Goal: Task Accomplishment & Management: Manage account settings

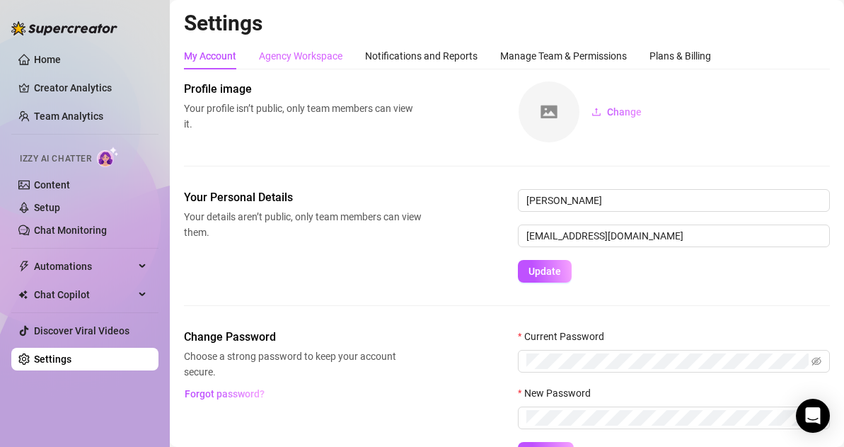
click at [317, 47] on div "Agency Workspace" at bounding box center [301, 55] width 84 height 27
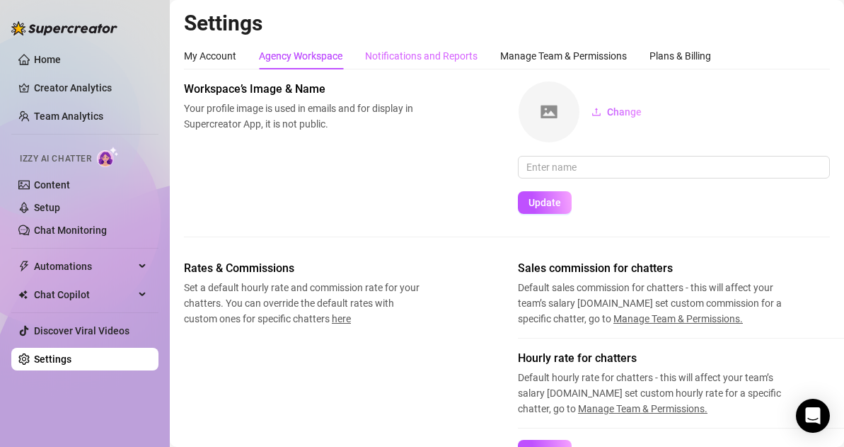
click at [449, 43] on div "Notifications and Reports" at bounding box center [421, 55] width 113 height 27
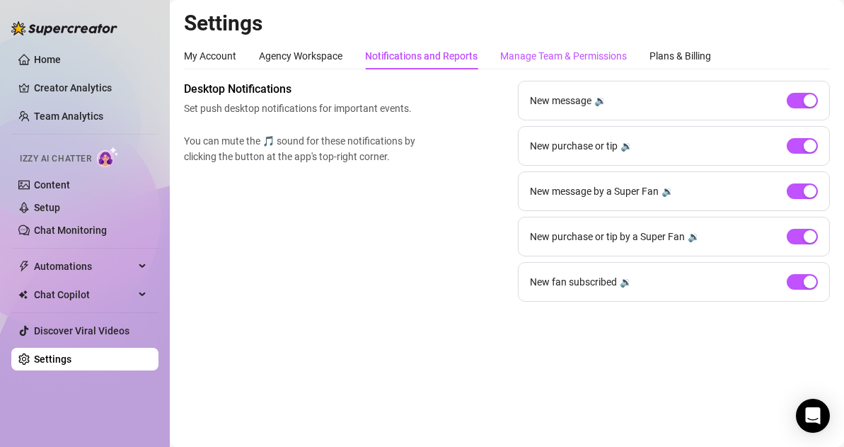
click at [566, 56] on div "Manage Team & Permissions" at bounding box center [563, 56] width 127 height 16
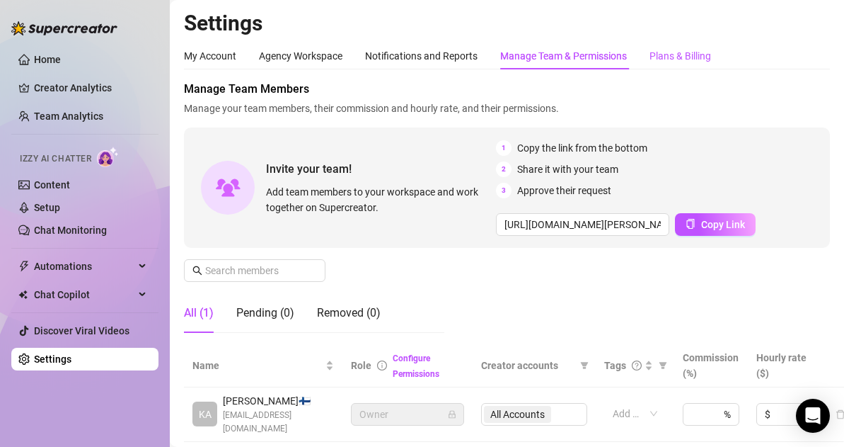
click at [678, 57] on div "Plans & Billing" at bounding box center [681, 56] width 62 height 16
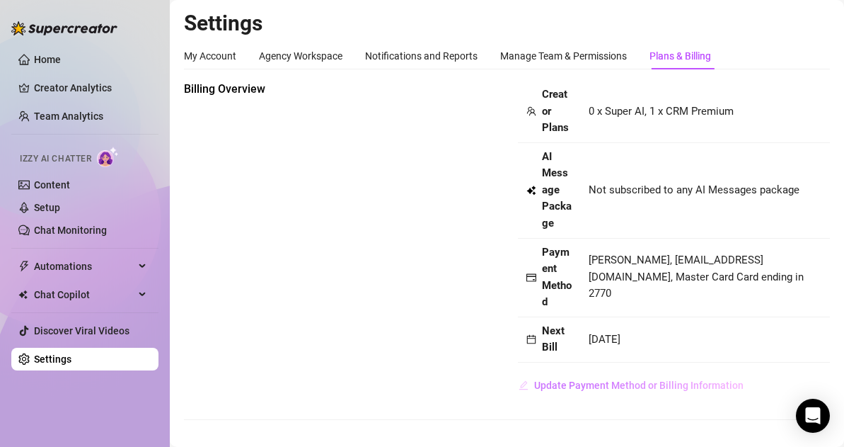
click at [608, 379] on span "Update Payment Method or Billing Information" at bounding box center [638, 384] width 209 height 11
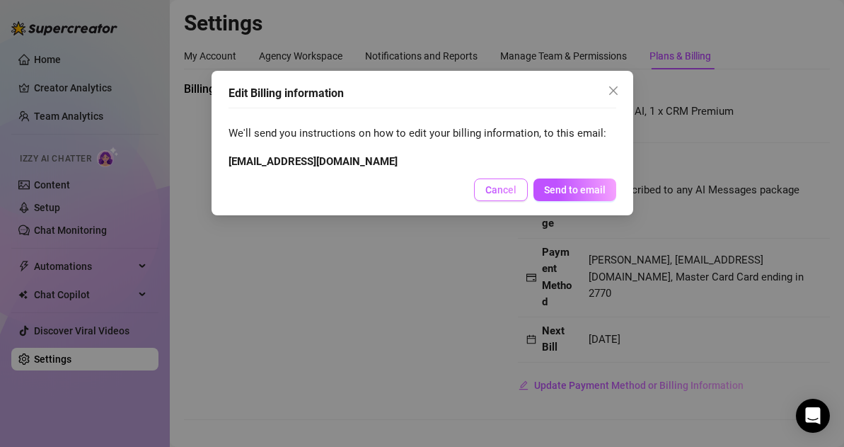
click at [506, 197] on button "Cancel" at bounding box center [501, 189] width 54 height 23
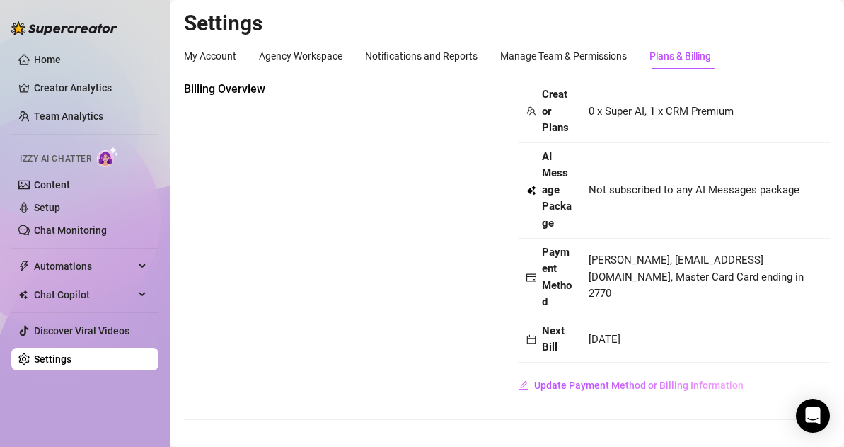
click at [550, 235] on td "AI Message Package" at bounding box center [549, 191] width 62 height 96
click at [631, 381] on span "Update Payment Method or Billing Information" at bounding box center [638, 384] width 209 height 11
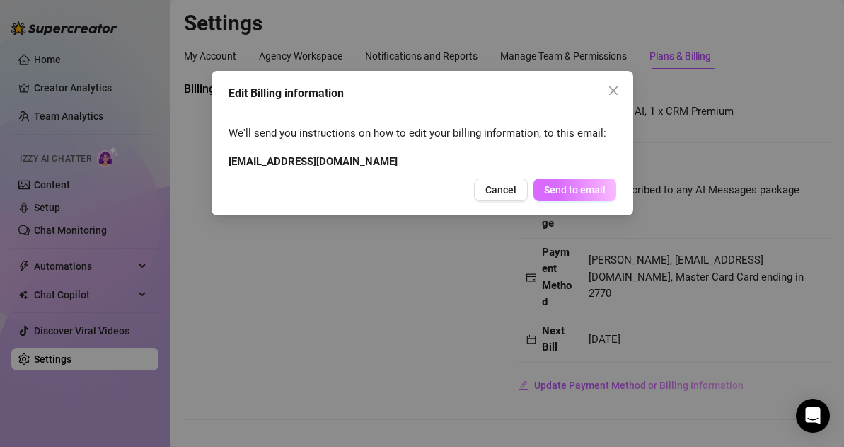
click at [579, 197] on button "Send to email" at bounding box center [575, 189] width 83 height 23
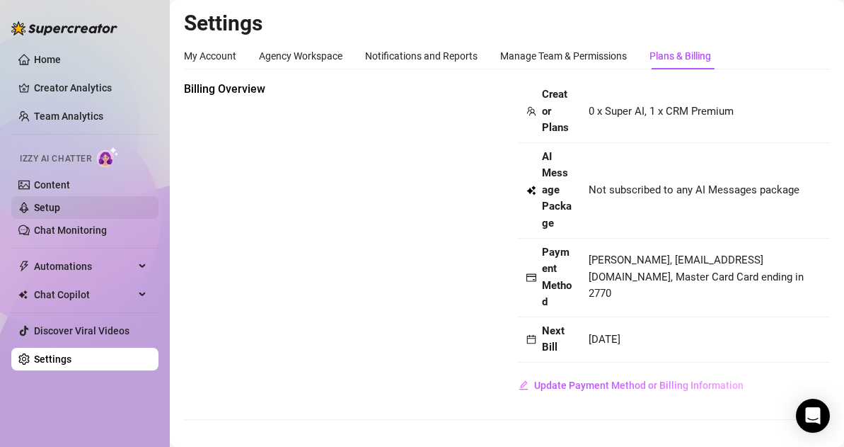
click at [60, 210] on link "Setup" at bounding box center [47, 207] width 26 height 11
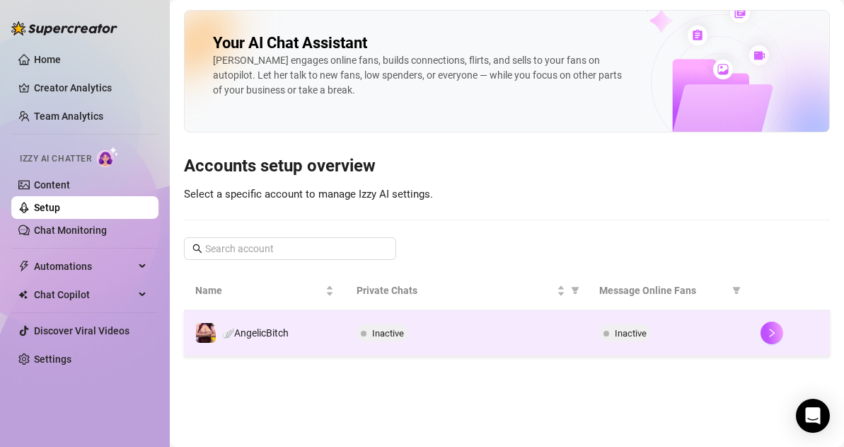
click at [420, 326] on div "Inactive" at bounding box center [466, 332] width 219 height 17
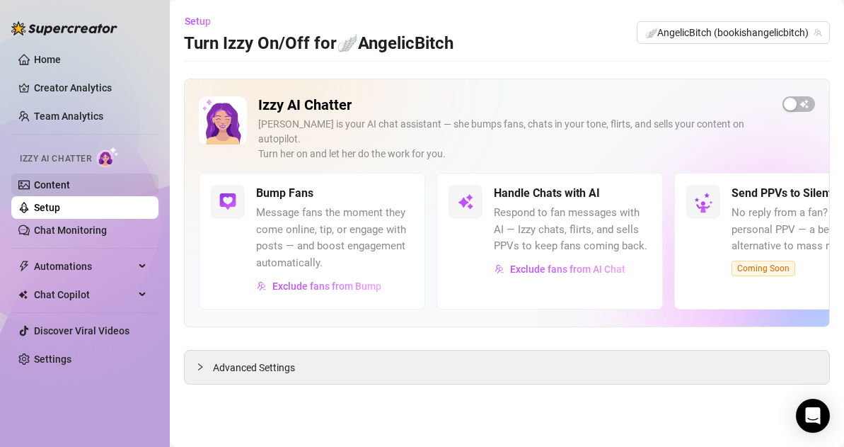
click at [70, 190] on link "Content" at bounding box center [52, 184] width 36 height 11
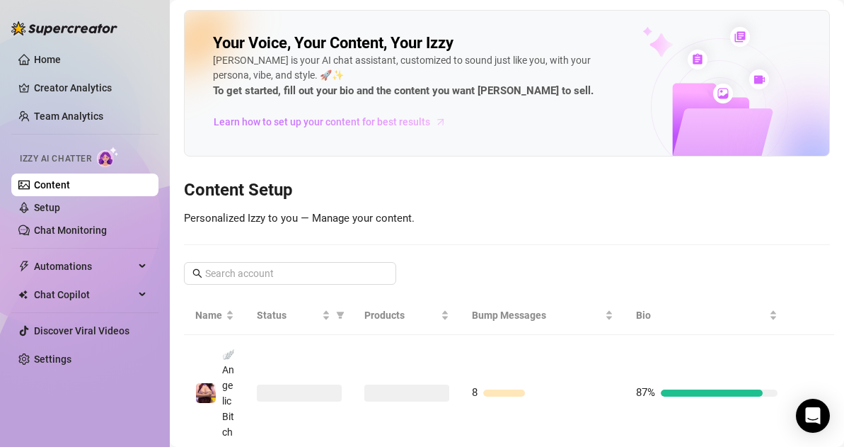
click at [343, 120] on span "Learn how to set up your content for best results" at bounding box center [322, 122] width 217 height 16
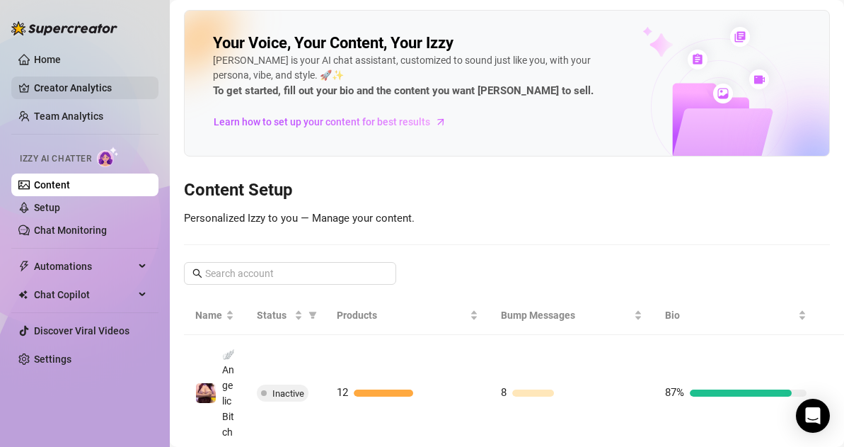
click at [63, 87] on link "Creator Analytics" at bounding box center [90, 87] width 113 height 23
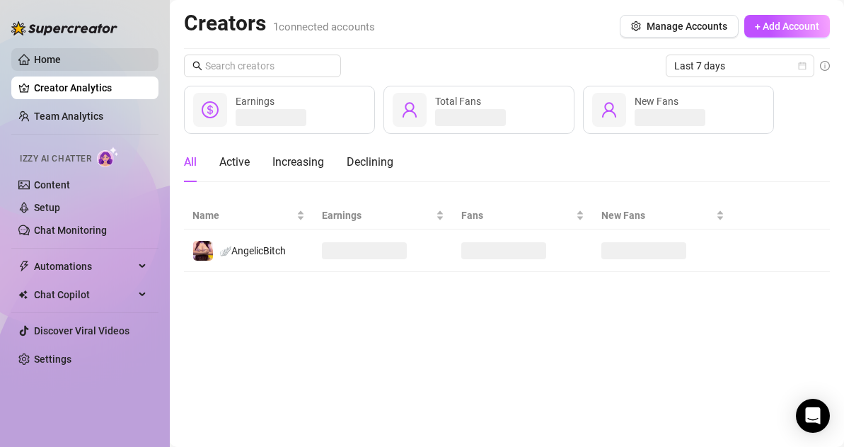
click at [61, 61] on link "Home" at bounding box center [47, 59] width 27 height 11
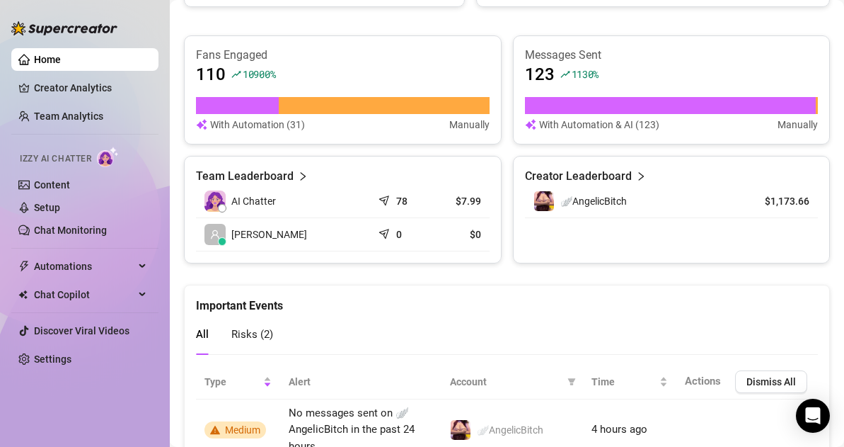
scroll to position [648, 0]
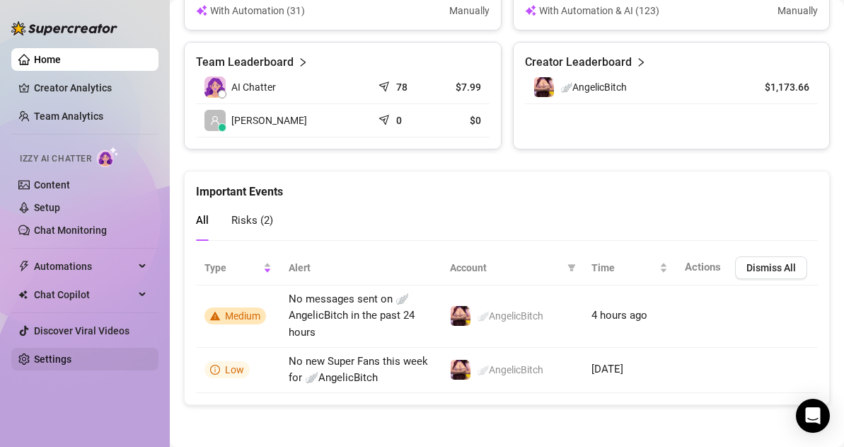
click at [64, 364] on link "Settings" at bounding box center [53, 358] width 38 height 11
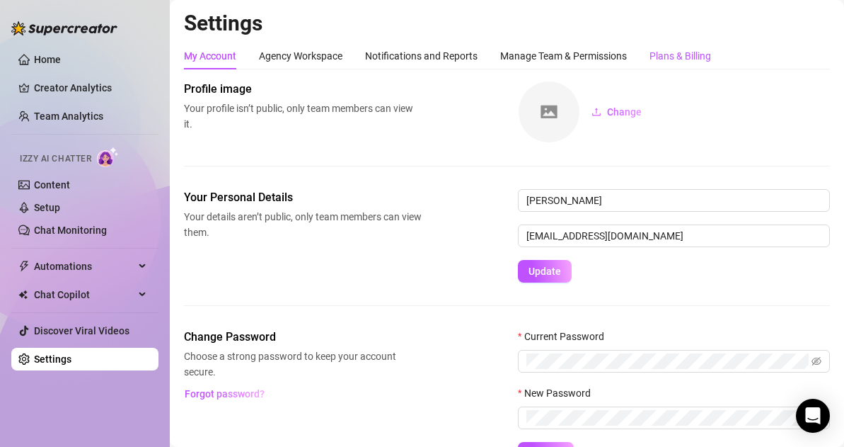
click at [660, 50] on div "Plans & Billing" at bounding box center [681, 56] width 62 height 16
